Goal: Task Accomplishment & Management: Manage account settings

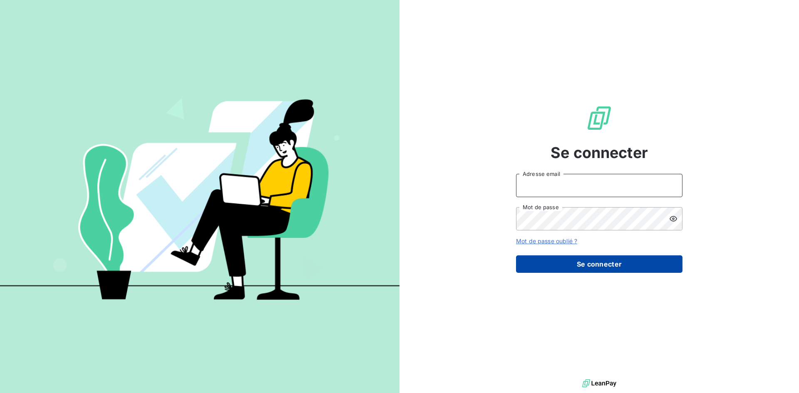
type input "dominique.deblaine@azurequipements.com"
click at [562, 263] on button "Se connecter" at bounding box center [599, 264] width 167 height 17
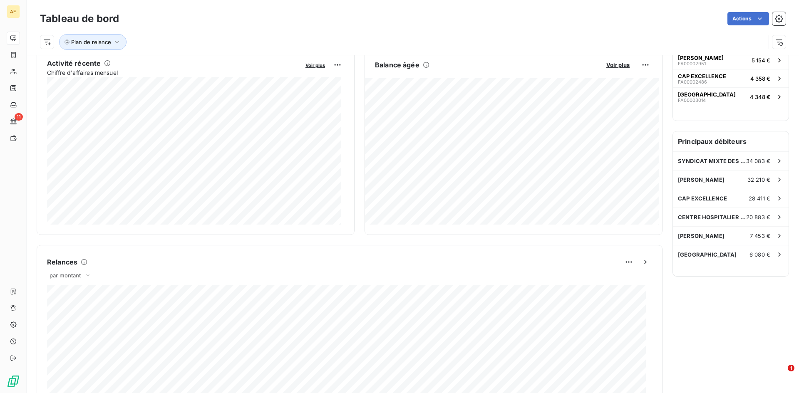
scroll to position [418, 0]
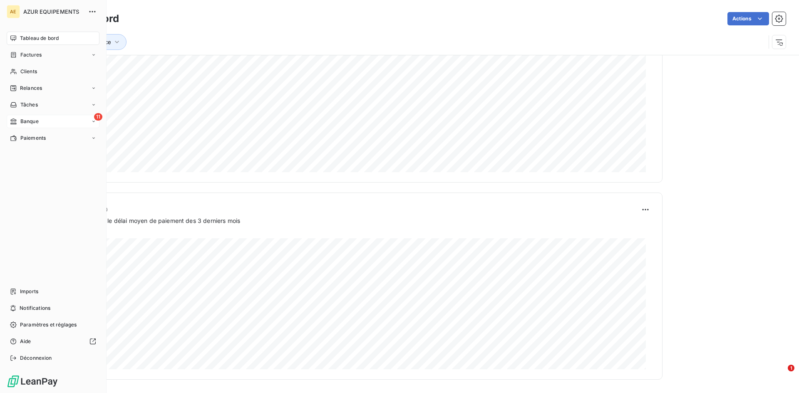
click at [26, 121] on span "Banque" at bounding box center [29, 121] width 18 height 7
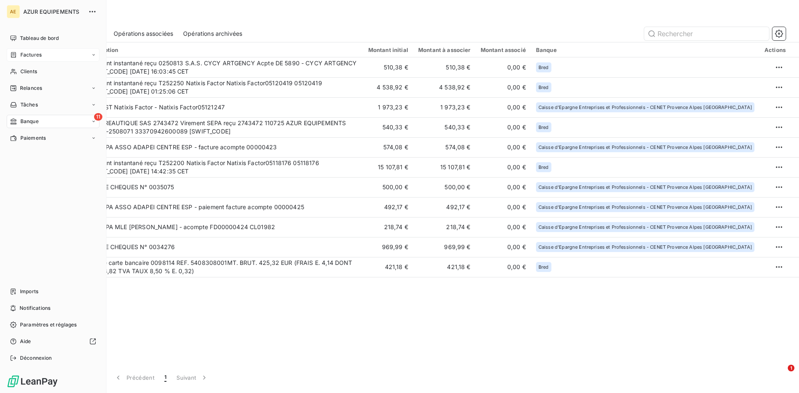
click at [18, 55] on div "Factures" at bounding box center [26, 54] width 32 height 7
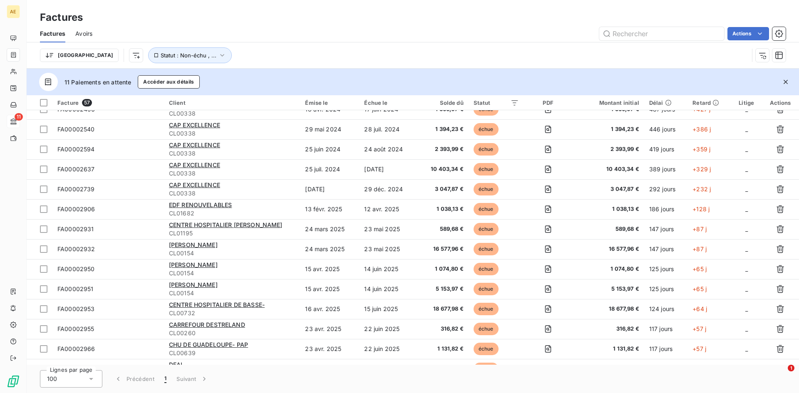
scroll to position [83, 0]
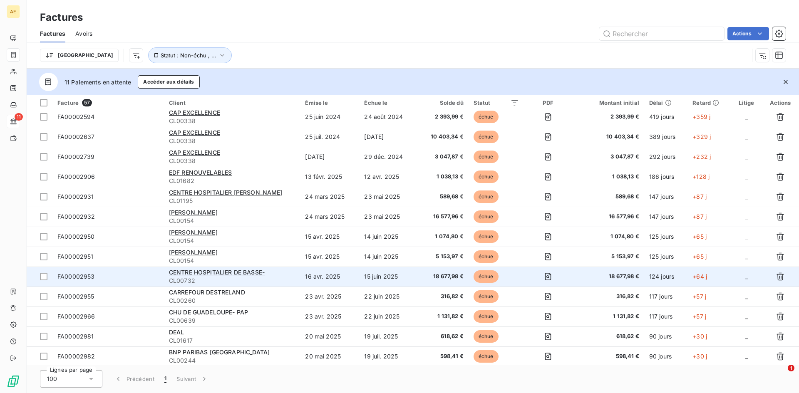
click at [484, 276] on span "échue" at bounding box center [486, 277] width 25 height 12
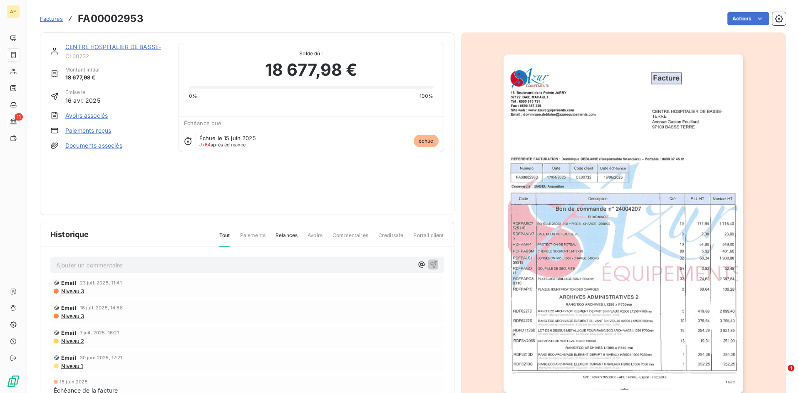
click at [96, 133] on link "Paiements reçus" at bounding box center [88, 131] width 46 height 8
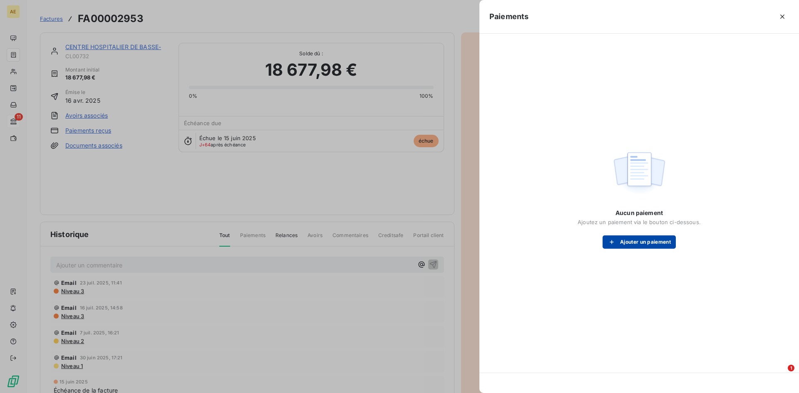
click at [631, 244] on button "Ajouter un paiement" at bounding box center [639, 242] width 73 height 13
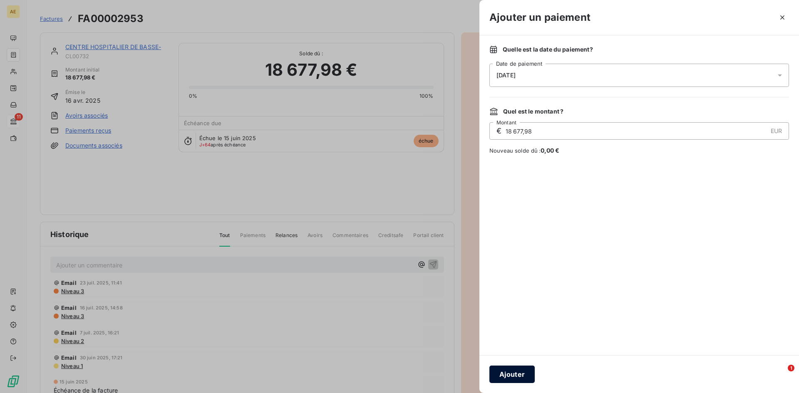
click at [509, 375] on button "Ajouter" at bounding box center [512, 374] width 45 height 17
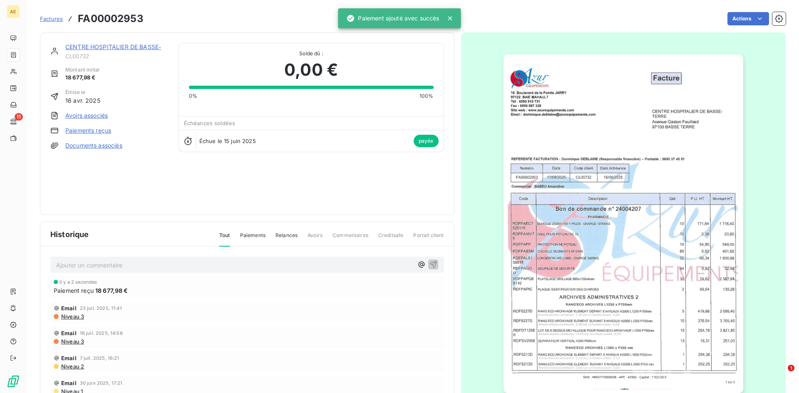
click at [46, 17] on span "Factures" at bounding box center [51, 18] width 23 height 7
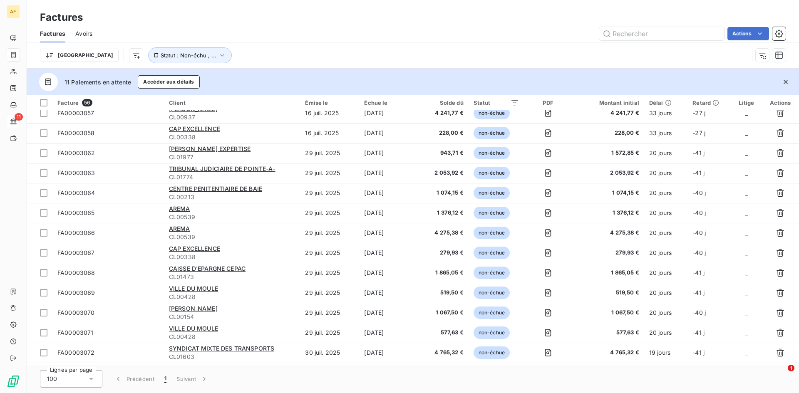
scroll to position [865, 0]
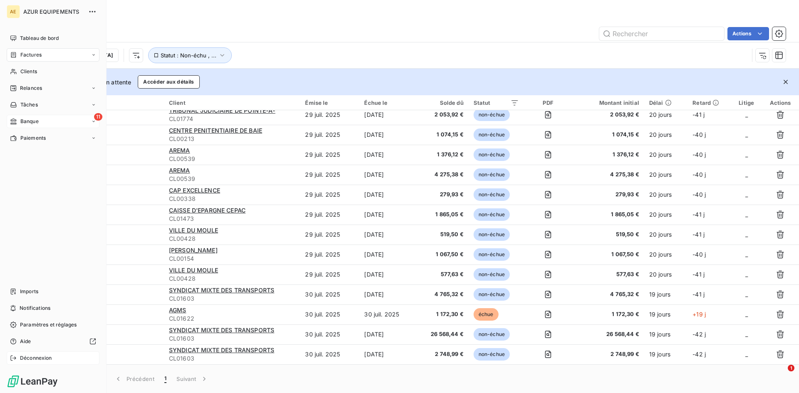
click at [33, 358] on span "Déconnexion" at bounding box center [36, 358] width 32 height 7
